Goal: Communication & Community: Connect with others

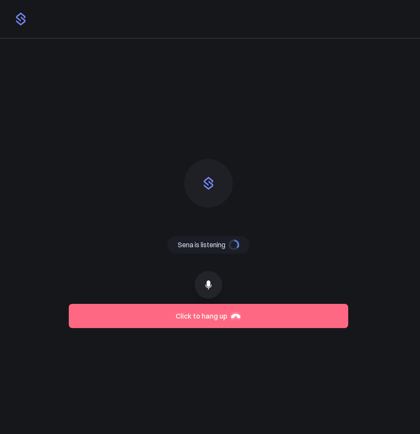
click at [205, 282] on icon at bounding box center [208, 285] width 10 height 10
click at [207, 284] on line at bounding box center [208, 285] width 6 height 6
click at [210, 286] on icon at bounding box center [208, 284] width 6 height 9
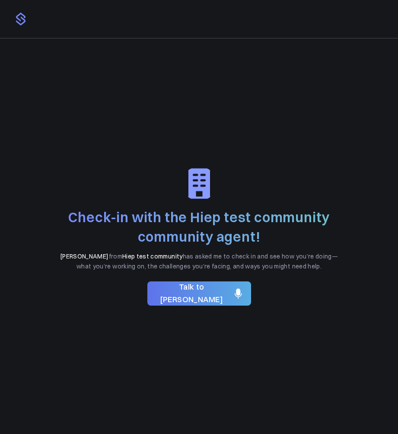
click at [190, 289] on span "Talk to [PERSON_NAME]" at bounding box center [191, 293] width 75 height 25
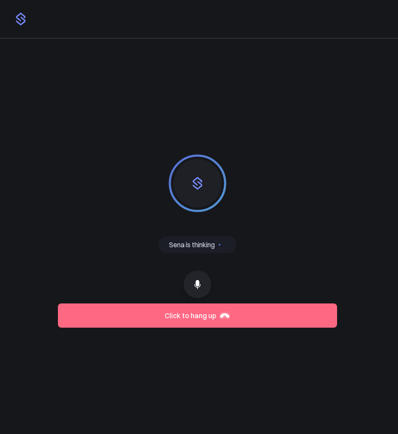
click at [200, 287] on icon at bounding box center [198, 285] width 10 height 10
click at [281, 272] on div at bounding box center [198, 285] width 280 height 28
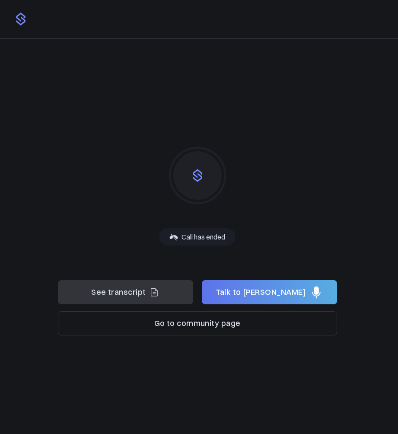
click at [281, 283] on button "Talk to [PERSON_NAME]" at bounding box center [269, 292] width 135 height 24
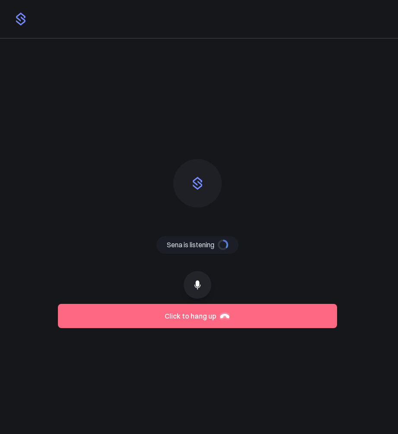
click at [199, 282] on icon at bounding box center [197, 284] width 6 height 9
click at [281, 267] on div "Sena is thinking Sena is talking Sena is listening Call has ended" at bounding box center [198, 237] width 280 height 184
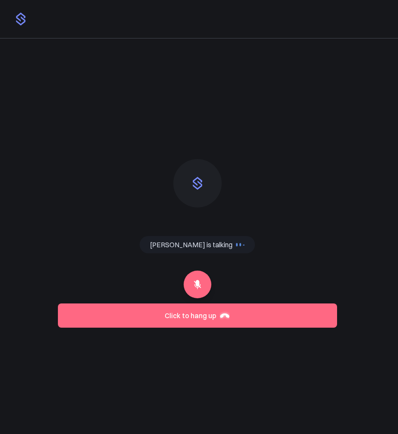
click at [193, 284] on icon at bounding box center [198, 285] width 10 height 10
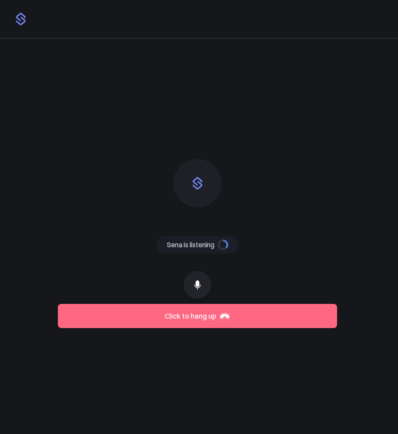
click at [203, 282] on button at bounding box center [198, 285] width 28 height 28
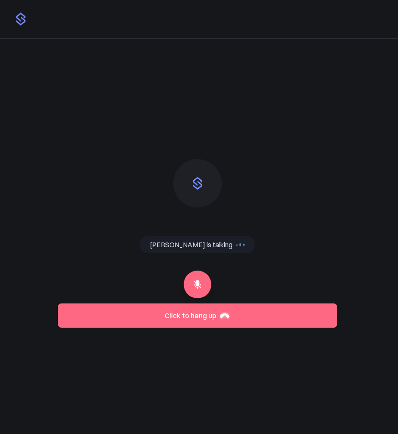
click at [199, 283] on icon at bounding box center [197, 284] width 6 height 9
click at [193, 288] on icon at bounding box center [198, 285] width 10 height 10
click at [169, 286] on div at bounding box center [198, 285] width 280 height 28
click at [162, 313] on button "Click to hang up" at bounding box center [198, 316] width 280 height 24
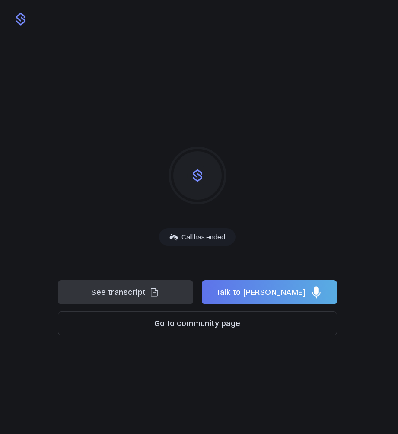
click at [144, 296] on span "See transcript" at bounding box center [118, 292] width 55 height 13
